Goal: Task Accomplishment & Management: Use online tool/utility

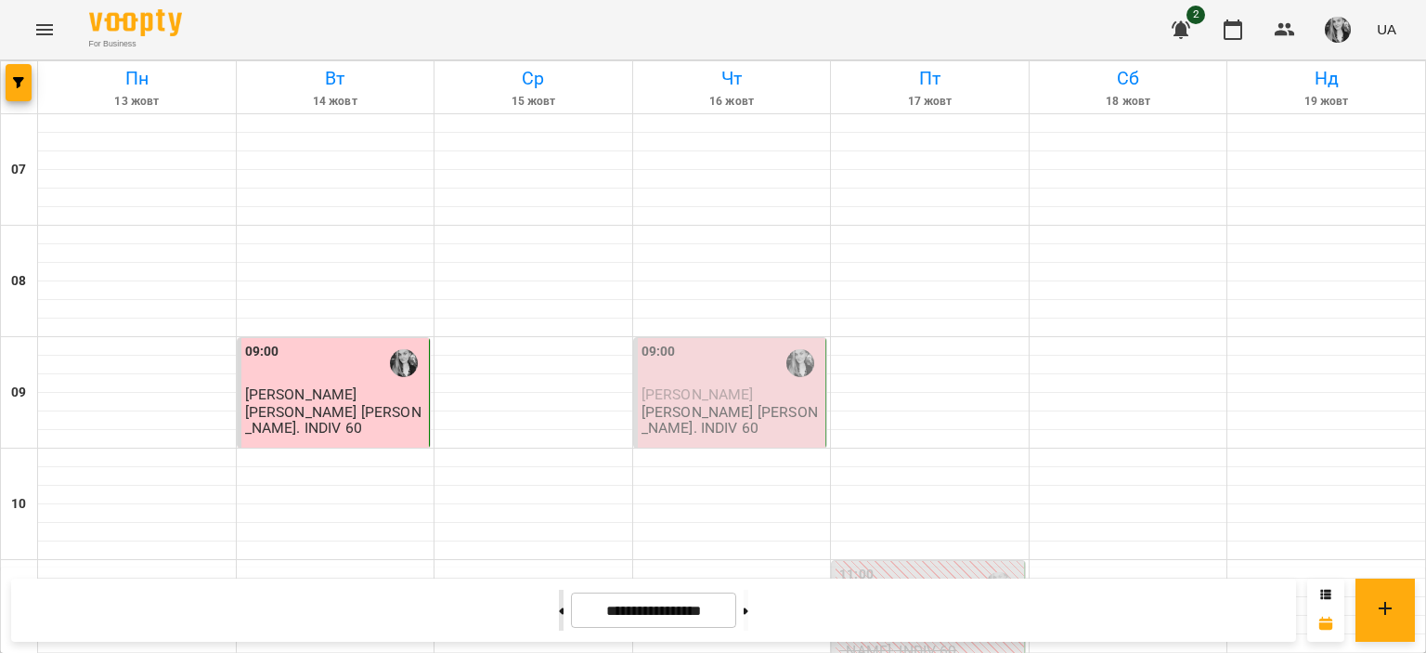
click at [559, 614] on button at bounding box center [561, 609] width 5 height 41
type input "**********"
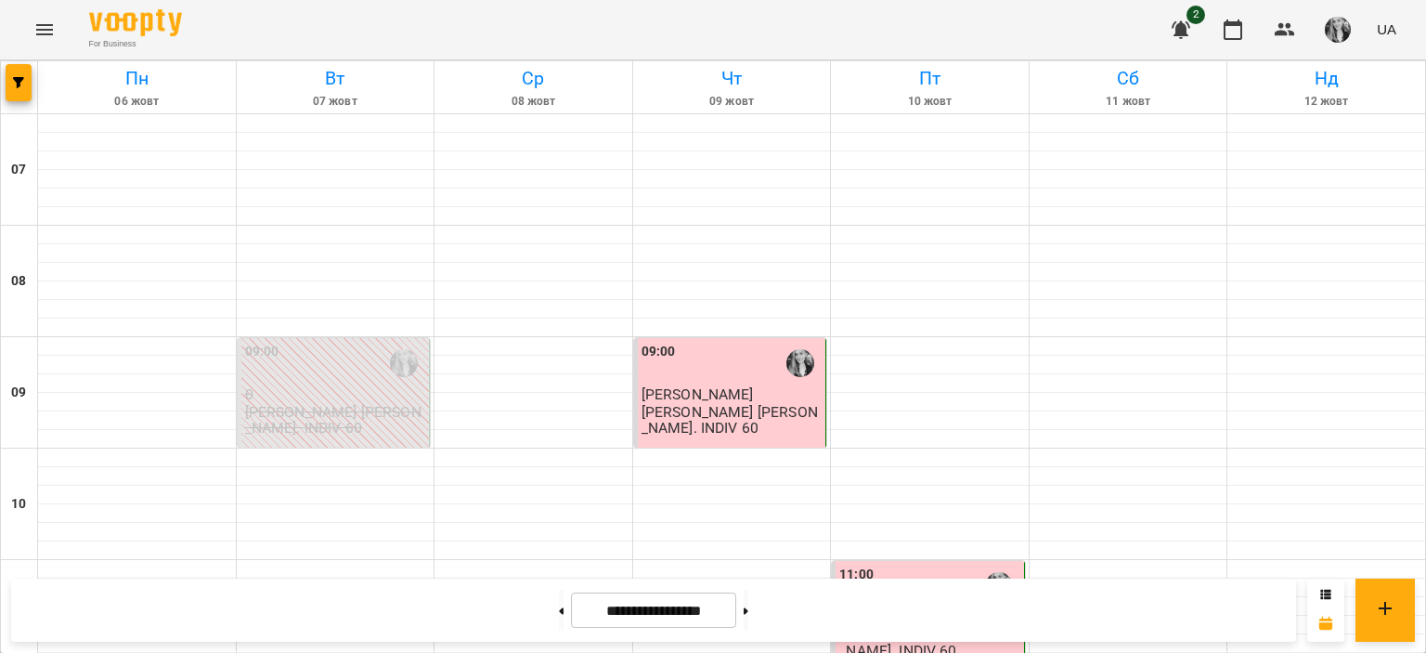
scroll to position [677, 0]
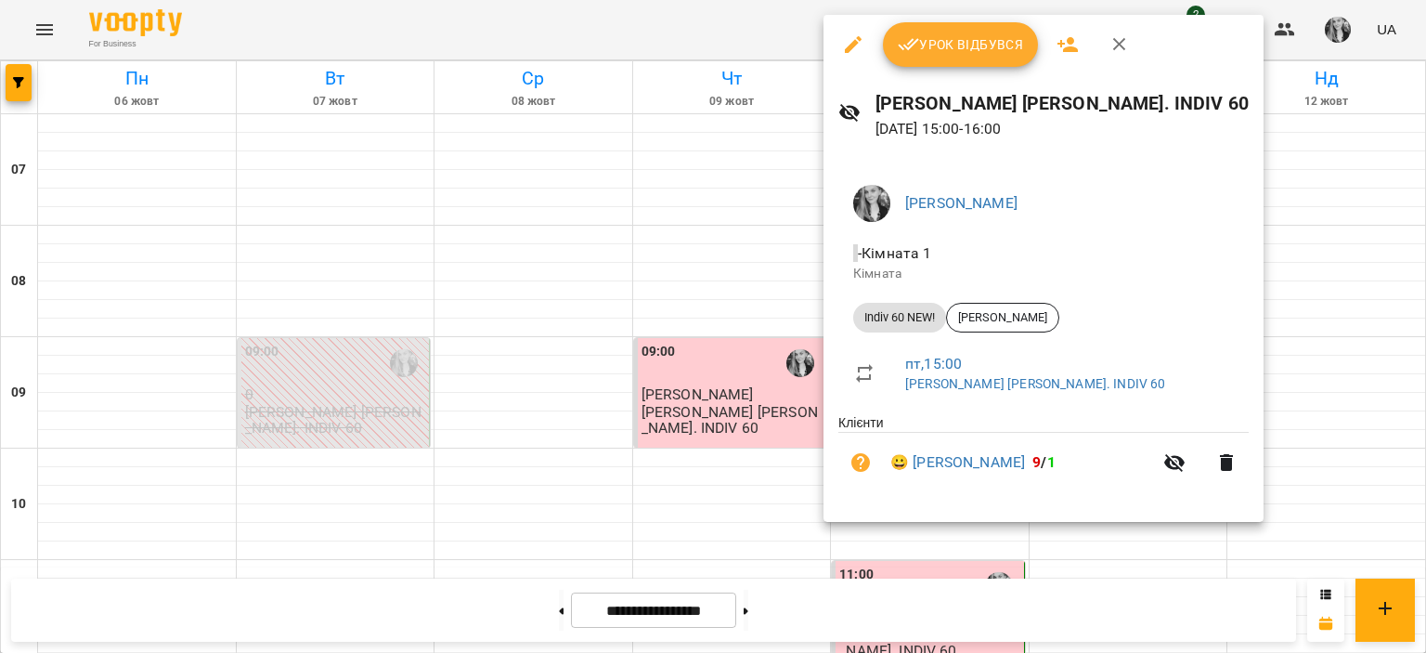
click at [927, 61] on button "Урок відбувся" at bounding box center [961, 44] width 156 height 45
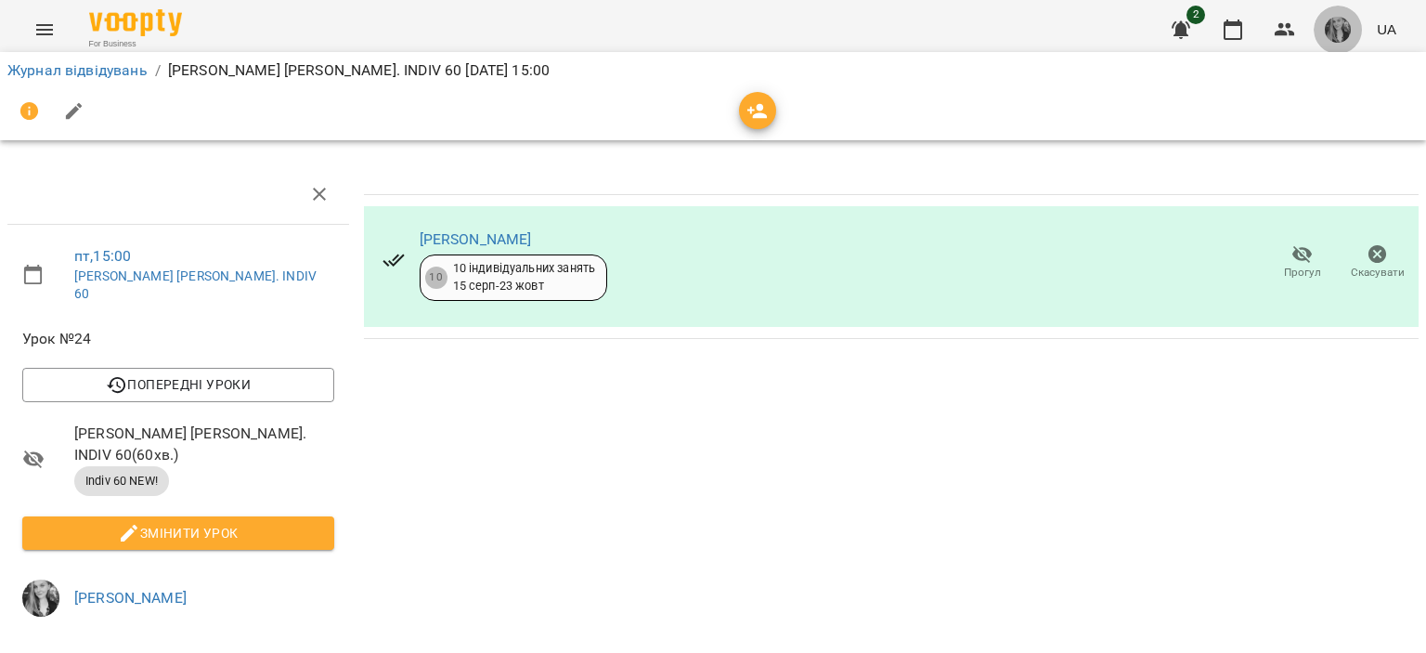
click at [1329, 21] on img "button" at bounding box center [1338, 30] width 26 height 26
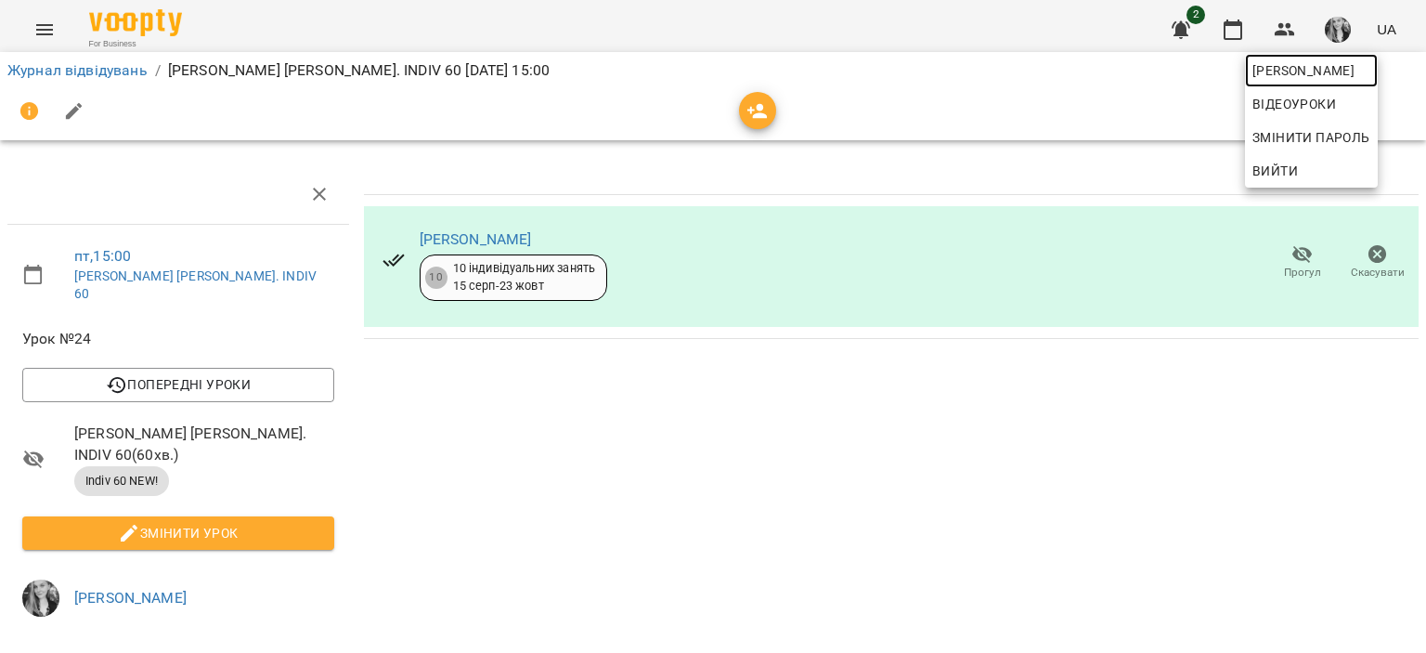
click at [1258, 77] on span "[PERSON_NAME]" at bounding box center [1311, 70] width 118 height 22
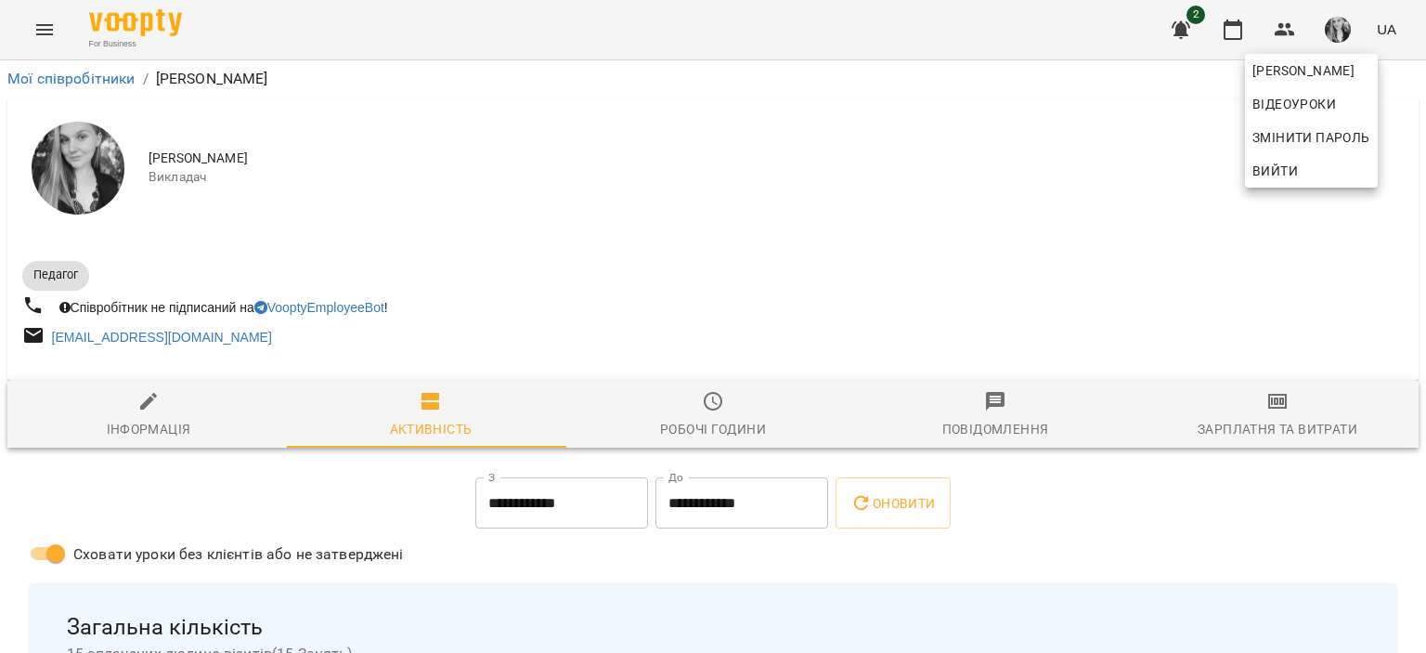
click at [1256, 436] on div at bounding box center [713, 326] width 1426 height 653
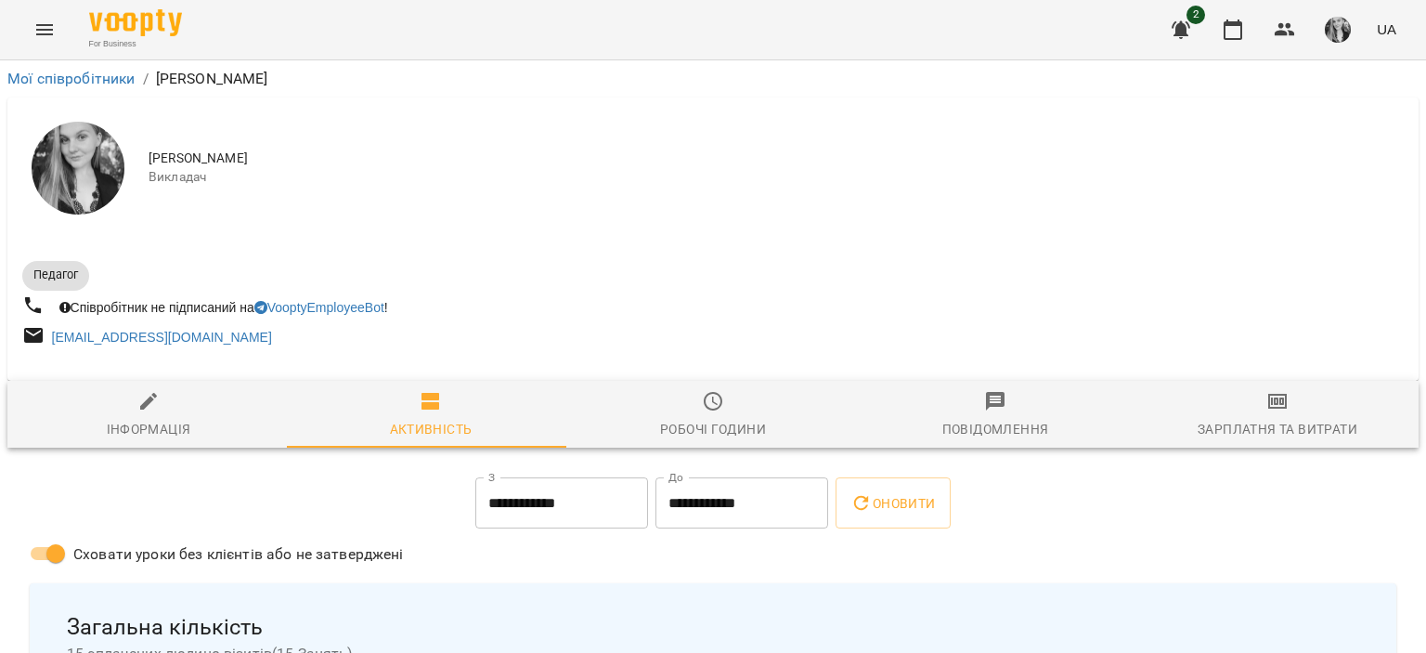
click at [1255, 416] on span "Зарплатня та Витрати" at bounding box center [1277, 415] width 260 height 50
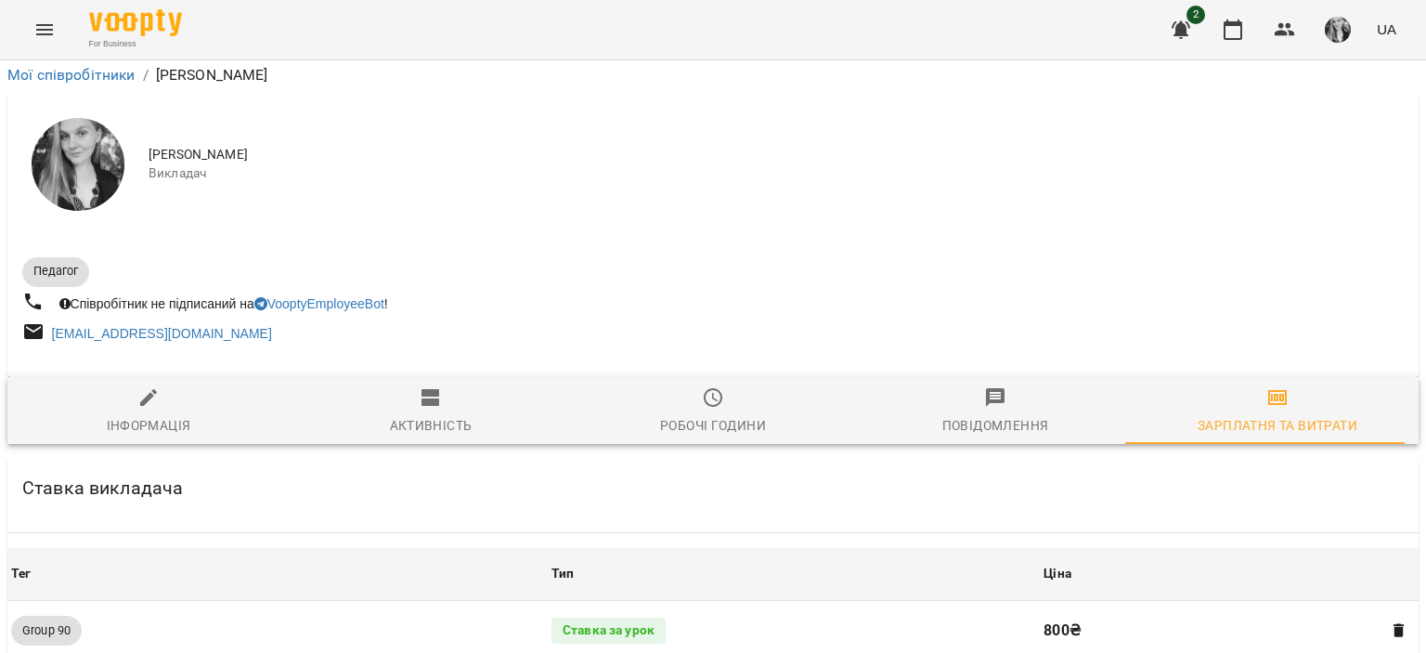
scroll to position [1764, 0]
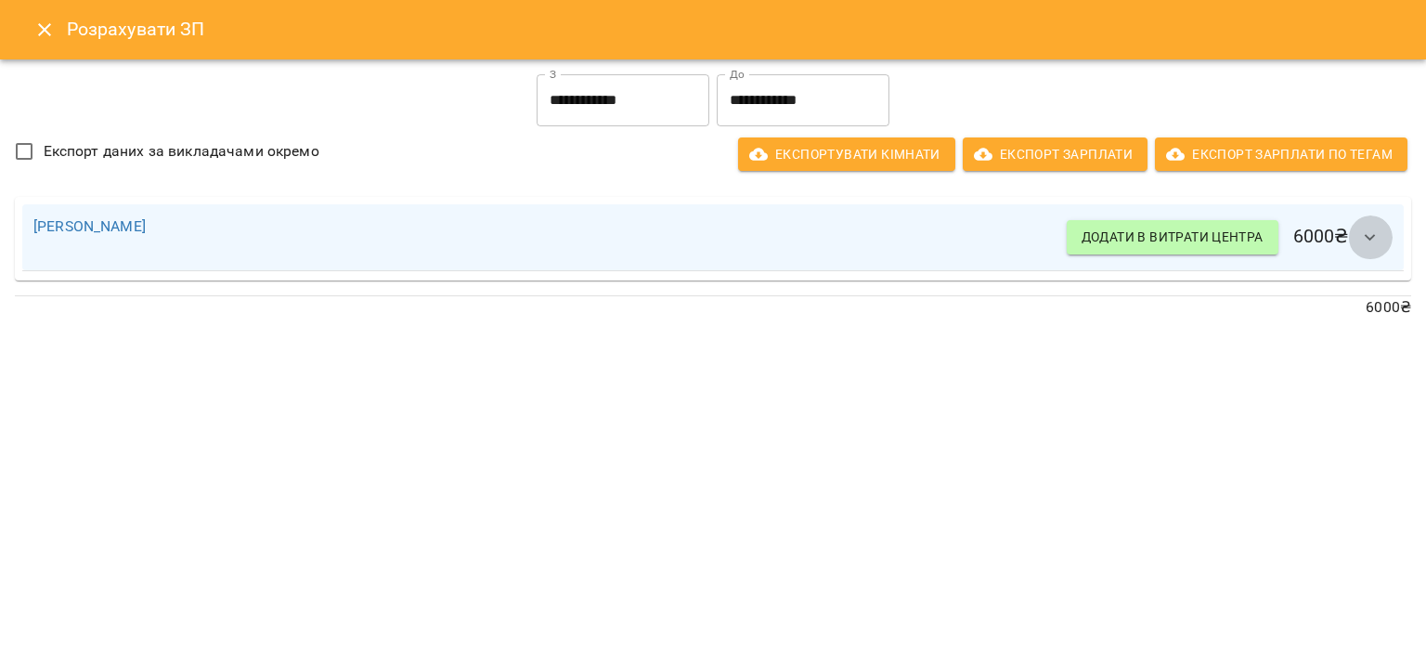
click at [1367, 238] on icon "button" at bounding box center [1369, 237] width 11 height 6
click at [41, 19] on icon "Close" at bounding box center [44, 30] width 22 height 22
